Goal: Navigation & Orientation: Find specific page/section

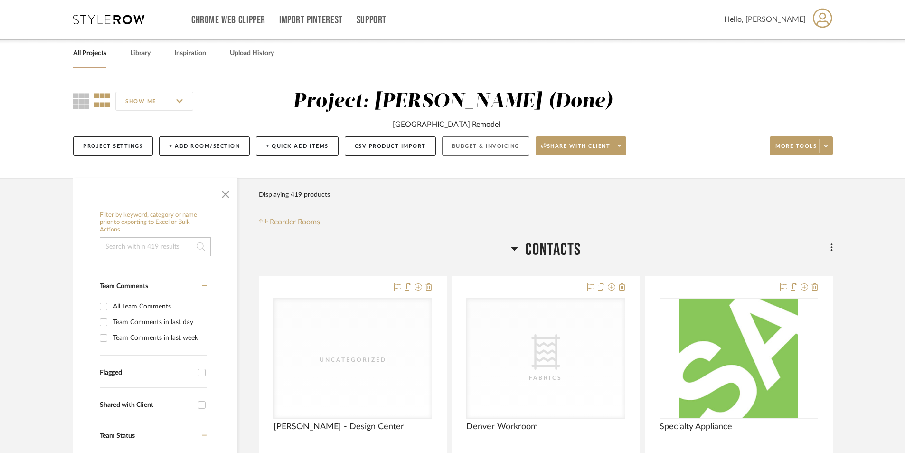
click at [487, 148] on button "Budget & Invoicing" at bounding box center [485, 145] width 87 height 19
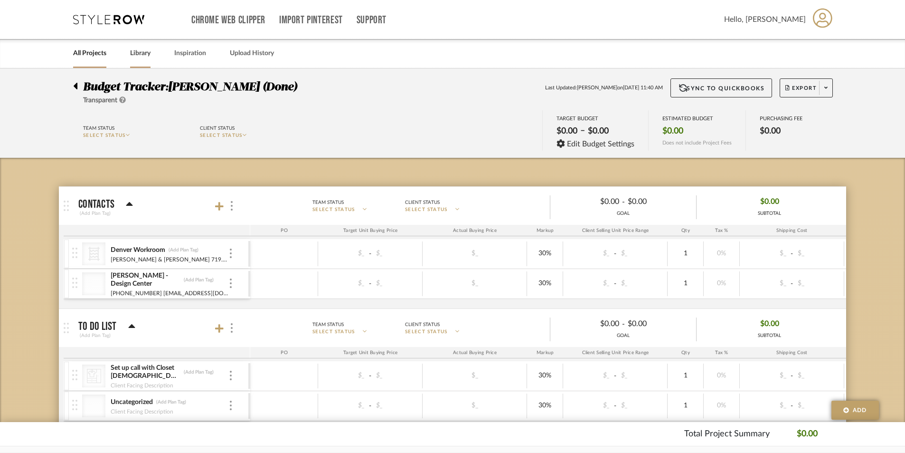
click at [144, 55] on link "Library" at bounding box center [140, 53] width 20 height 13
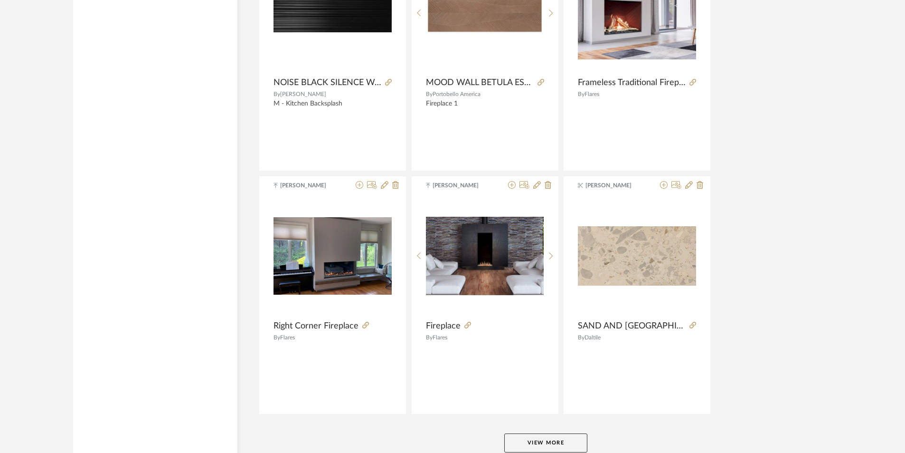
scroll to position [2254, 0]
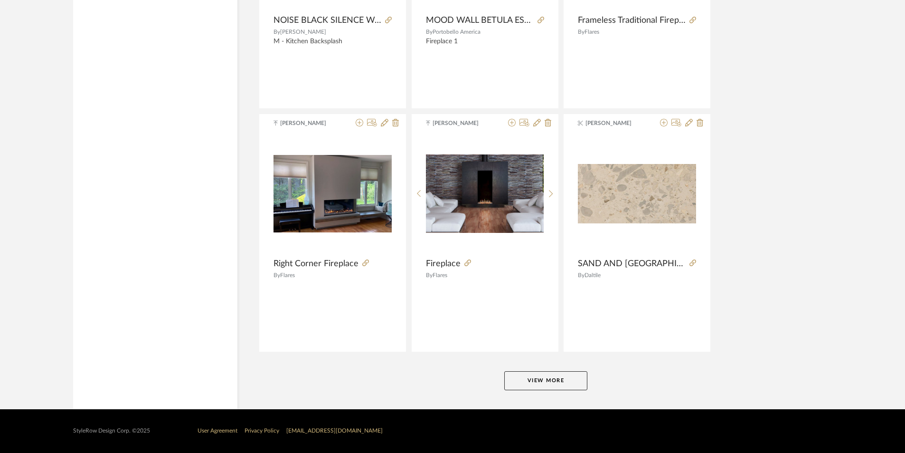
click at [522, 383] on button "View More" at bounding box center [545, 380] width 83 height 19
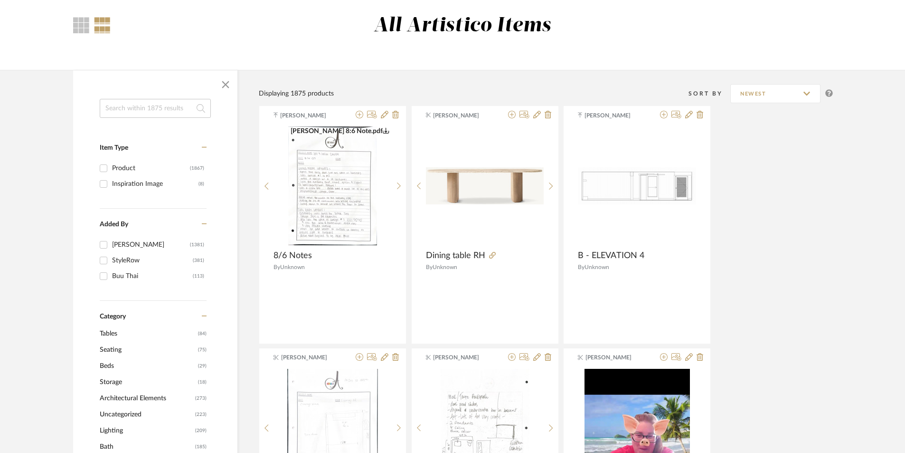
scroll to position [0, 0]
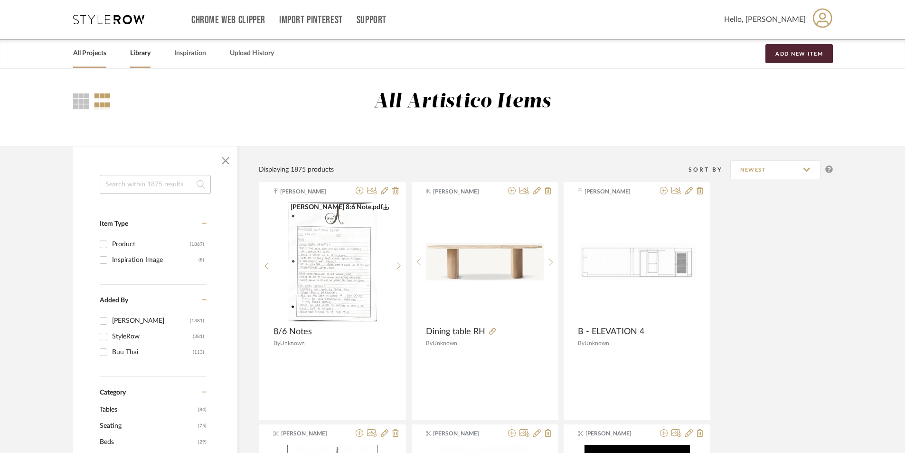
click at [99, 57] on link "All Projects" at bounding box center [89, 53] width 33 height 13
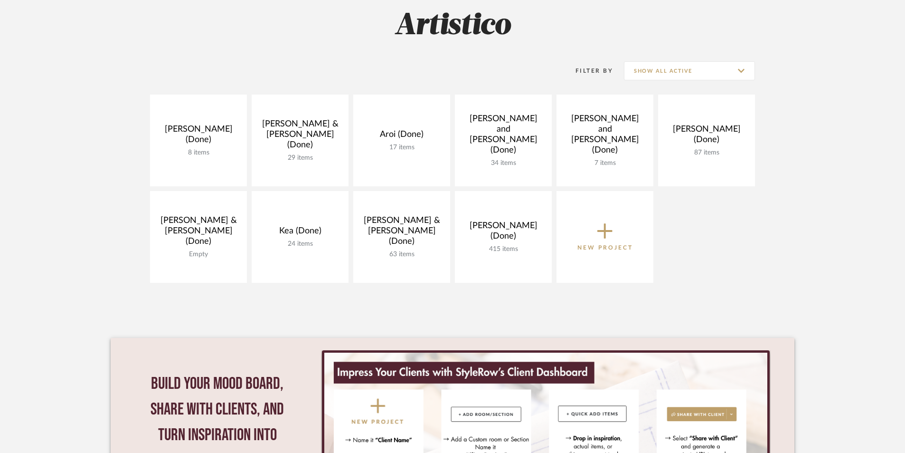
scroll to position [142, 0]
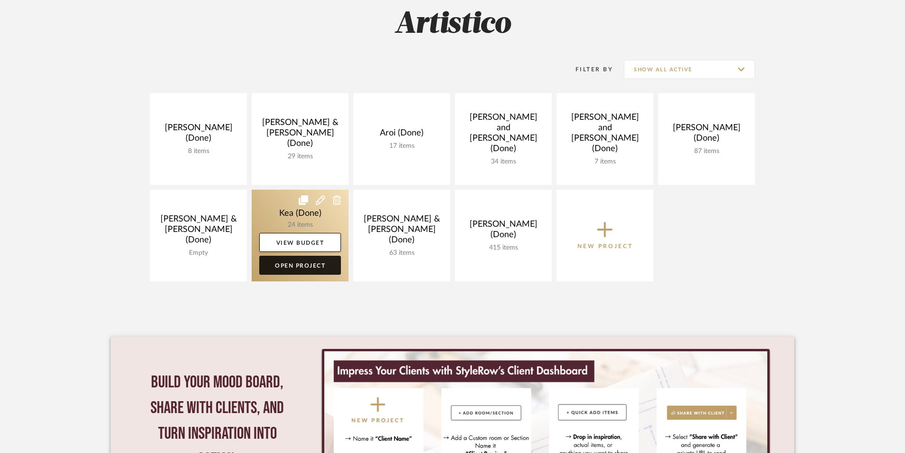
click at [275, 261] on link "Open Project" at bounding box center [300, 265] width 82 height 19
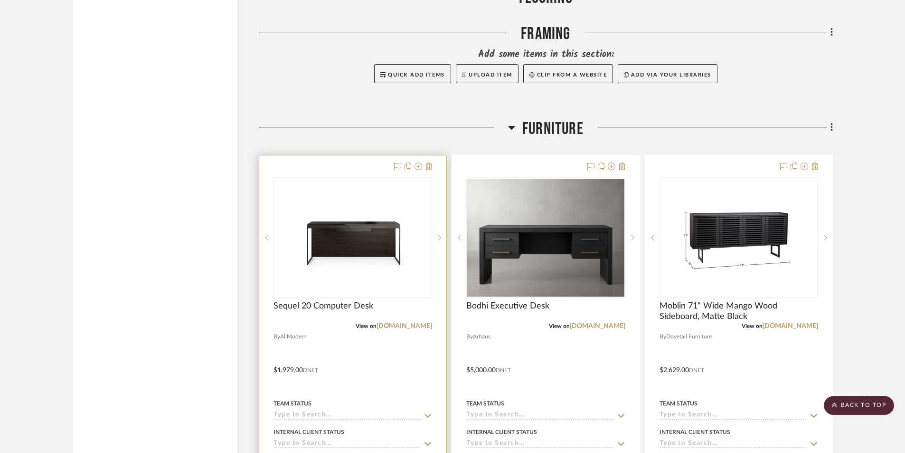
scroll to position [4464, 0]
